Goal: Transaction & Acquisition: Purchase product/service

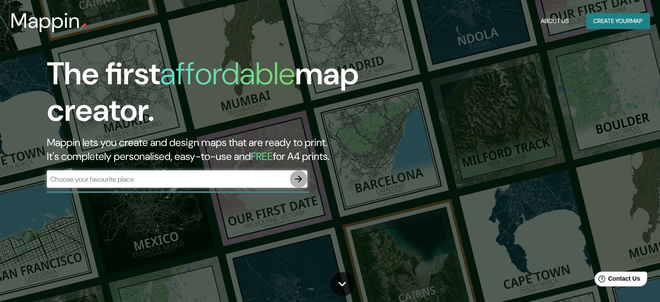
click at [307, 178] on button "button" at bounding box center [298, 178] width 17 height 17
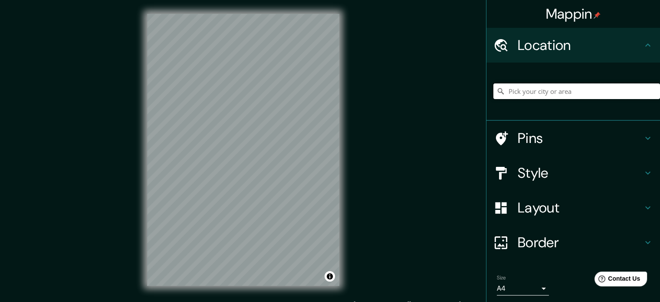
click at [538, 87] on input "Pick your city or area" at bounding box center [577, 91] width 167 height 16
click at [645, 172] on icon at bounding box center [647, 172] width 5 height 3
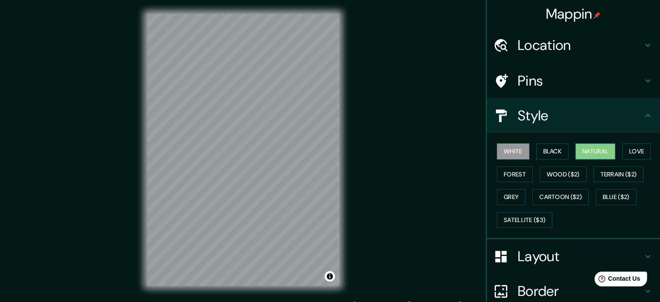
click at [576, 148] on button "Natural" at bounding box center [596, 151] width 40 height 16
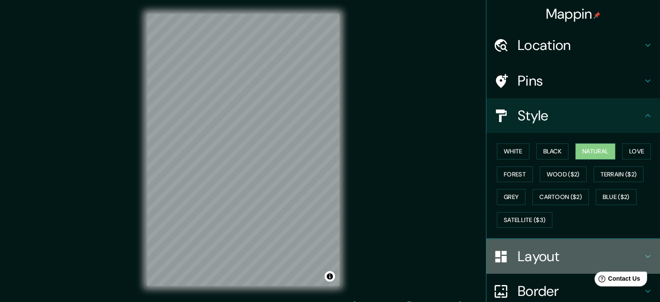
click at [633, 248] on h4 "Layout" at bounding box center [580, 255] width 125 height 17
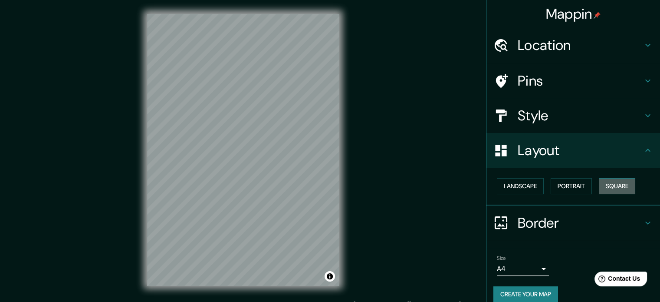
click at [602, 187] on button "Square" at bounding box center [617, 186] width 36 height 16
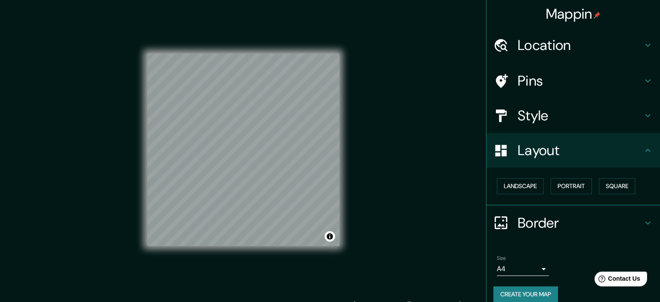
scroll to position [10, 0]
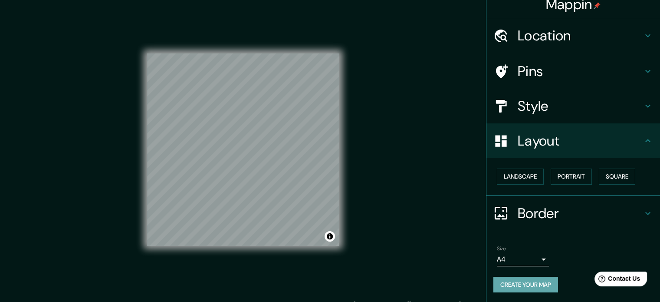
click at [523, 290] on button "Create your map" at bounding box center [526, 284] width 65 height 16
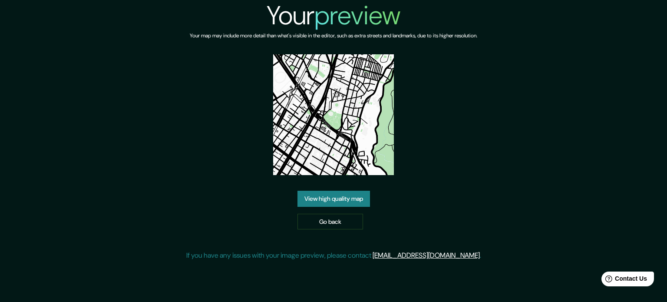
click at [309, 196] on link "View high quality map" at bounding box center [333, 199] width 72 height 16
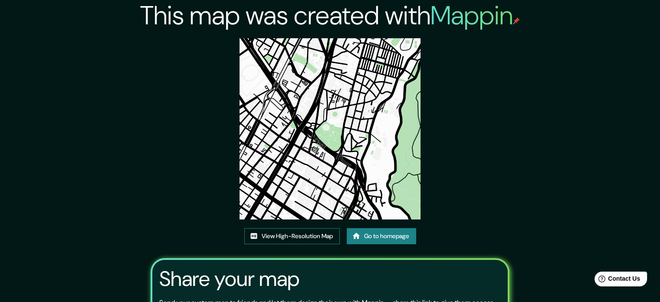
click at [265, 238] on link "View High-Resolution Map" at bounding box center [291, 236] width 95 height 16
